Goal: Task Accomplishment & Management: Manage account settings

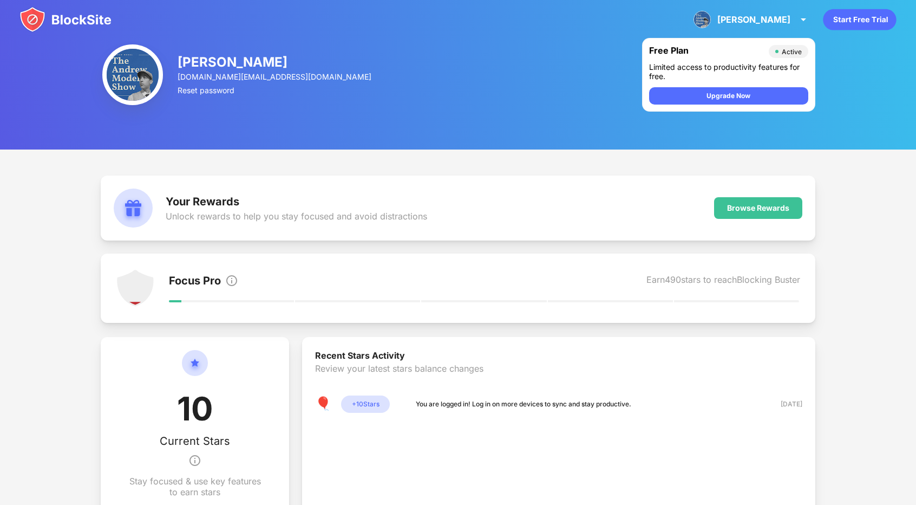
click at [71, 21] on img at bounding box center [65, 19] width 92 height 26
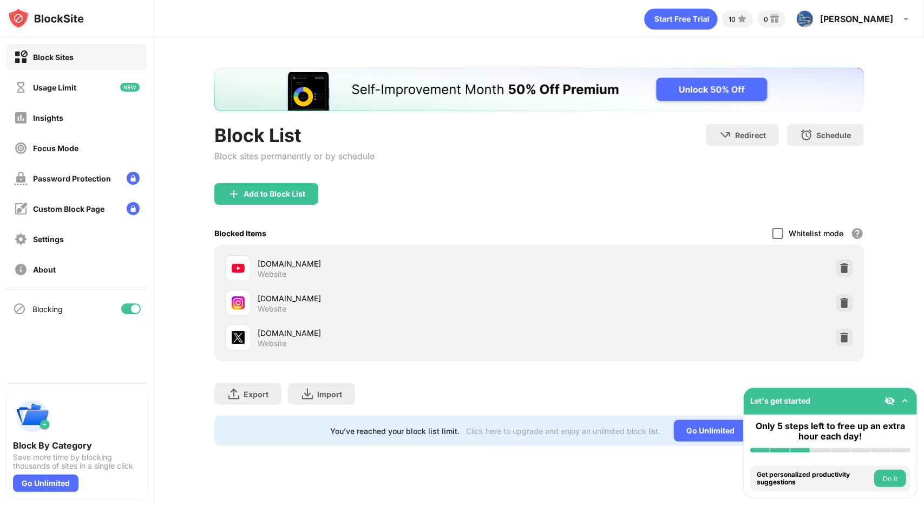
click at [782, 229] on div at bounding box center [778, 233] width 11 height 11
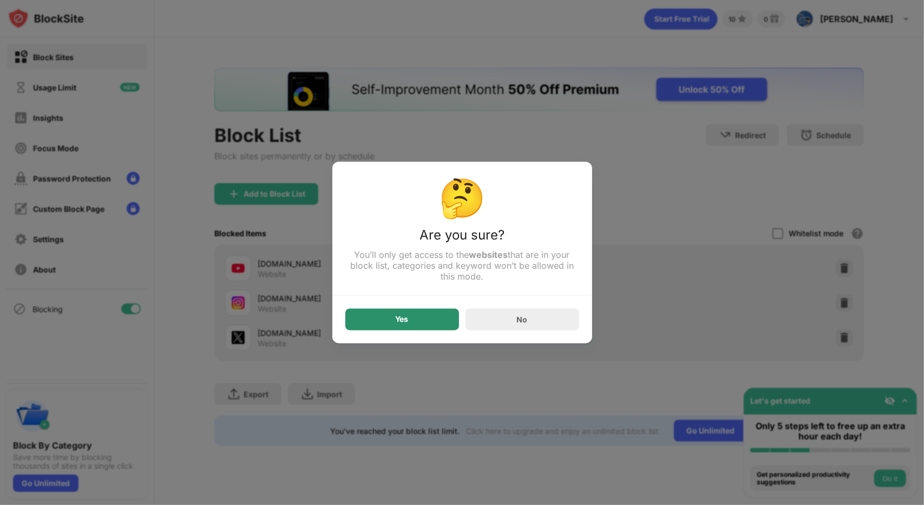
click at [439, 315] on div "Yes" at bounding box center [402, 320] width 114 height 22
